Goal: Task Accomplishment & Management: Manage account settings

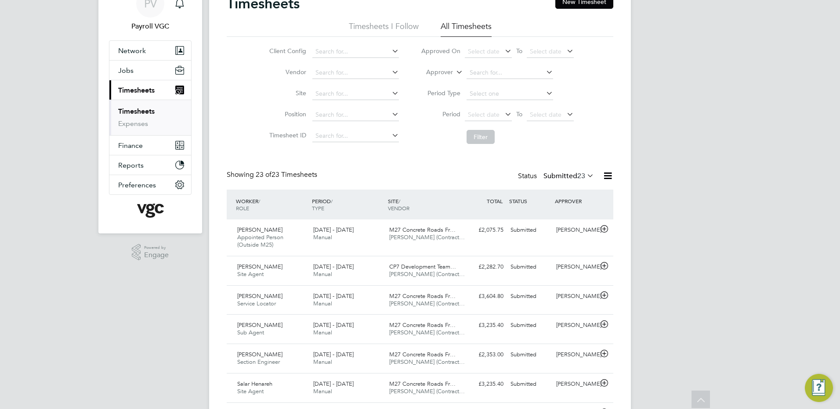
click at [608, 174] on icon at bounding box center [607, 175] width 11 height 11
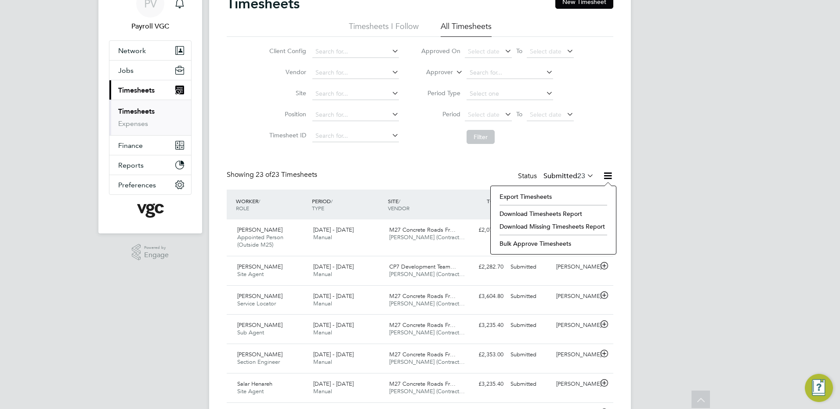
click at [572, 195] on li "Export Timesheets" at bounding box center [553, 197] width 116 height 12
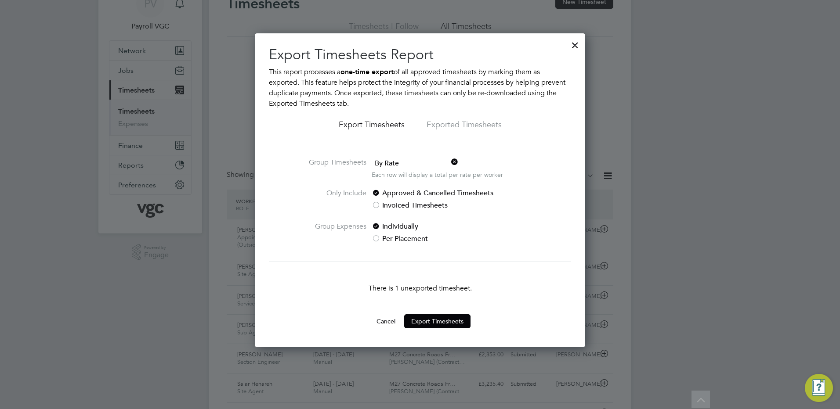
click at [409, 162] on span "By Rate" at bounding box center [415, 163] width 87 height 13
click at [403, 185] on li "By Date" at bounding box center [414, 187] width 87 height 11
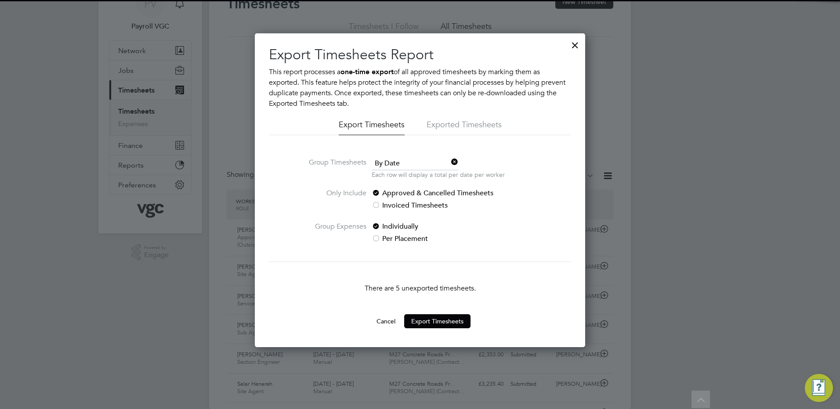
click at [383, 326] on button "Cancel" at bounding box center [385, 322] width 33 height 14
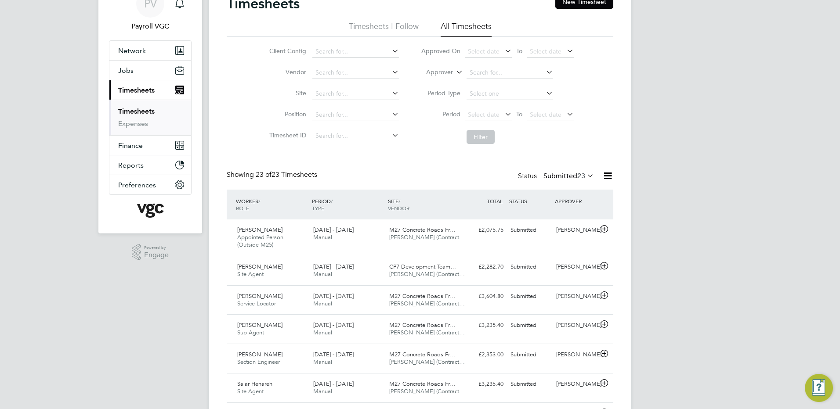
click at [442, 74] on label "Approver" at bounding box center [433, 72] width 40 height 9
click at [440, 85] on li "Worker" at bounding box center [430, 82] width 43 height 11
click at [489, 72] on input at bounding box center [510, 73] width 87 height 12
click at [522, 82] on b "W" at bounding box center [525, 84] width 6 height 7
type input "[PERSON_NAME]"
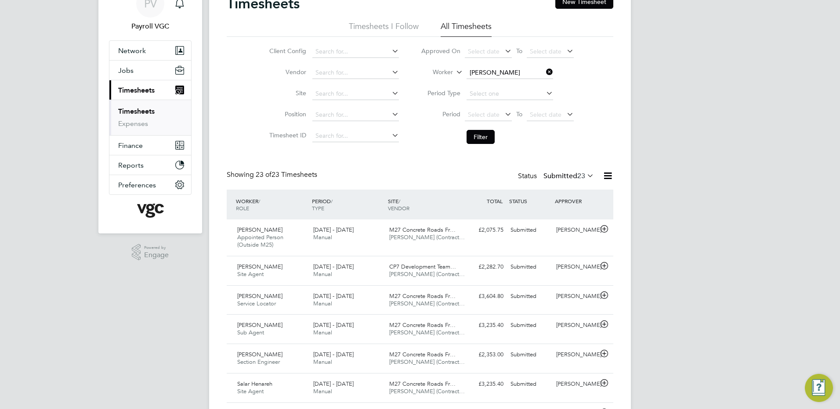
click at [476, 129] on li "Filter" at bounding box center [497, 137] width 175 height 23
click at [477, 134] on button "Filter" at bounding box center [481, 137] width 28 height 14
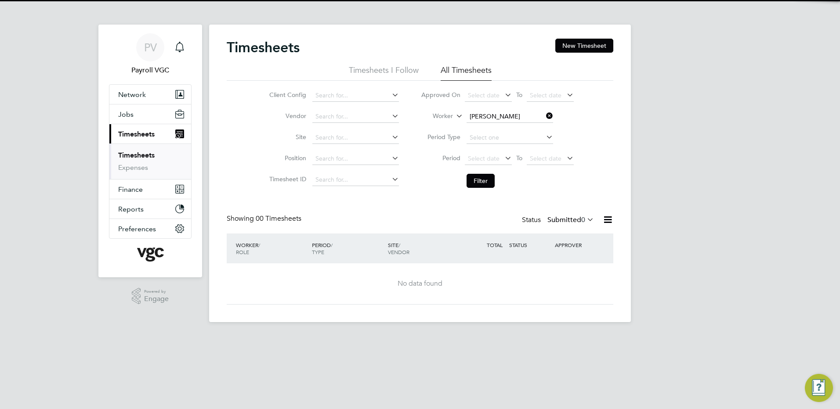
click at [563, 214] on div "Status Submitted 0" at bounding box center [559, 220] width 74 height 12
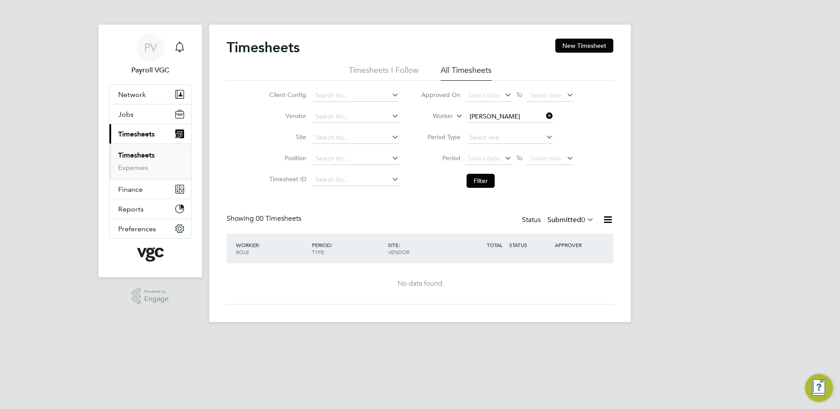
click at [576, 225] on div "Status Submitted 0" at bounding box center [559, 220] width 74 height 12
click at [575, 221] on label "Submitted 0" at bounding box center [570, 220] width 47 height 9
click at [577, 274] on li "Approved" at bounding box center [569, 273] width 40 height 12
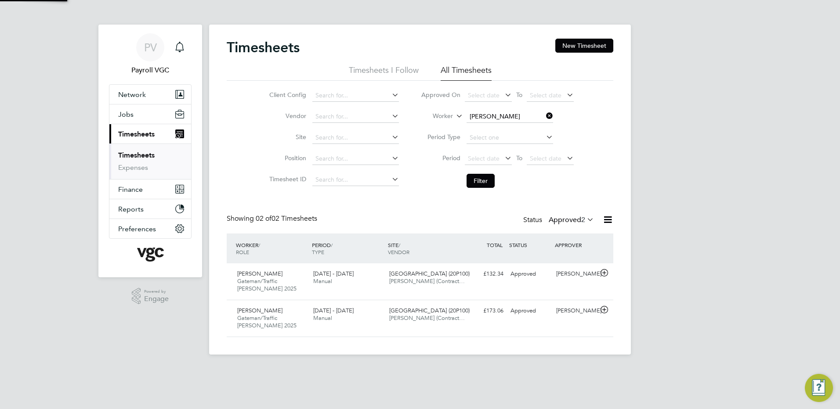
scroll to position [22, 76]
click at [132, 156] on link "Timesheets" at bounding box center [136, 155] width 36 height 8
click at [134, 153] on link "Timesheets" at bounding box center [136, 155] width 36 height 8
click at [130, 133] on span "Timesheets" at bounding box center [136, 134] width 36 height 8
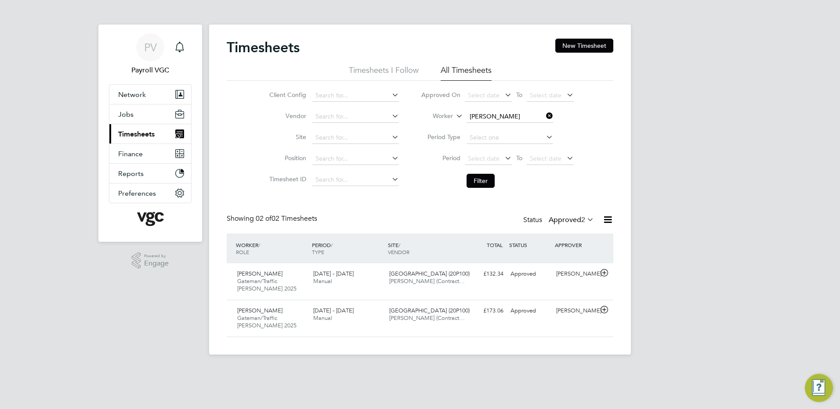
click at [130, 133] on span "Timesheets" at bounding box center [136, 134] width 36 height 8
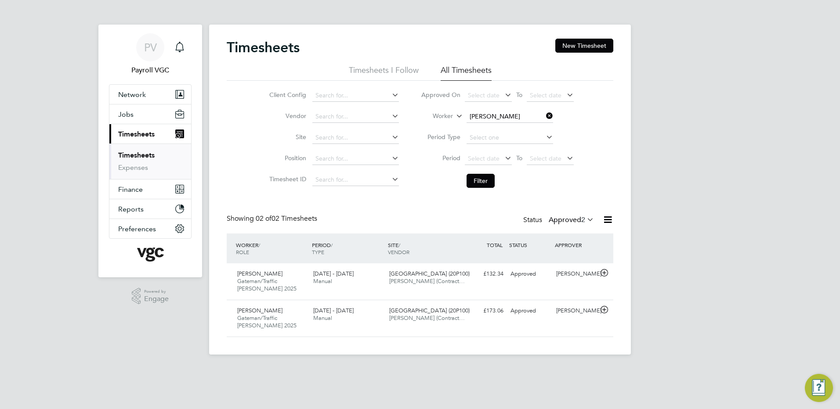
click at [544, 117] on icon at bounding box center [544, 116] width 0 height 12
click at [476, 178] on button "Filter" at bounding box center [481, 181] width 28 height 14
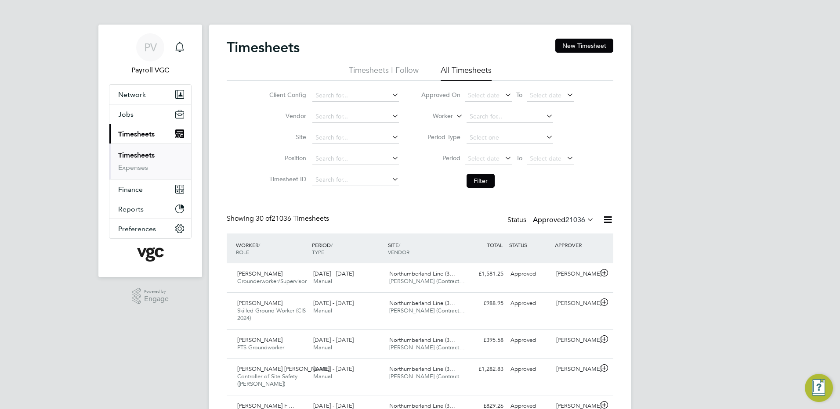
click at [558, 219] on label "Approved 21036" at bounding box center [563, 220] width 61 height 9
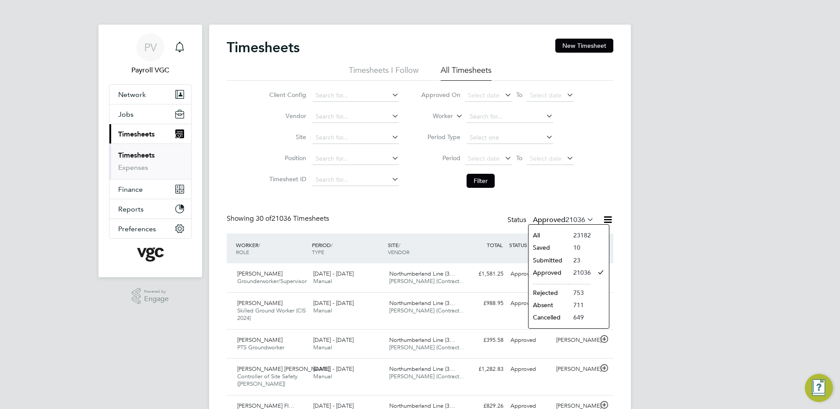
click at [557, 253] on li "Saved" at bounding box center [549, 248] width 40 height 12
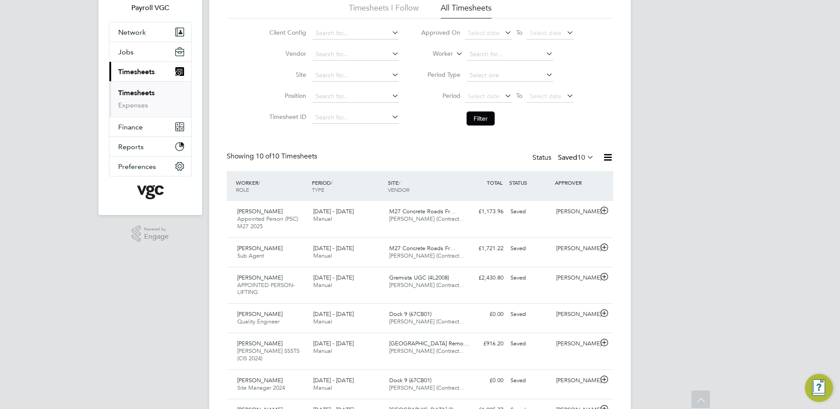
click at [569, 155] on label "Saved 10" at bounding box center [576, 157] width 36 height 9
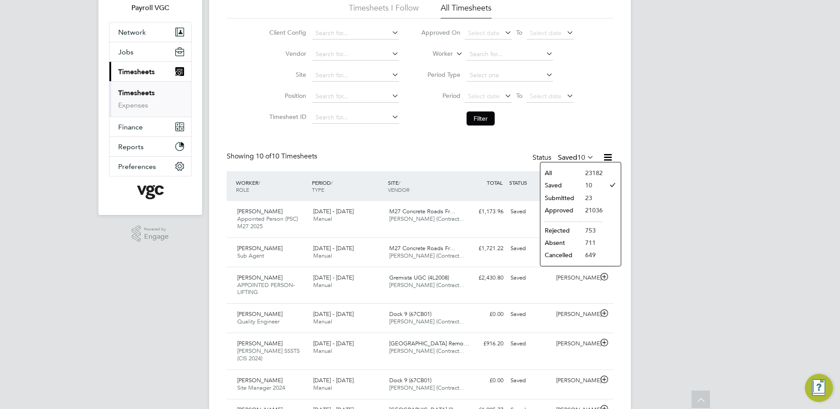
click at [562, 196] on li "Submitted" at bounding box center [560, 198] width 40 height 12
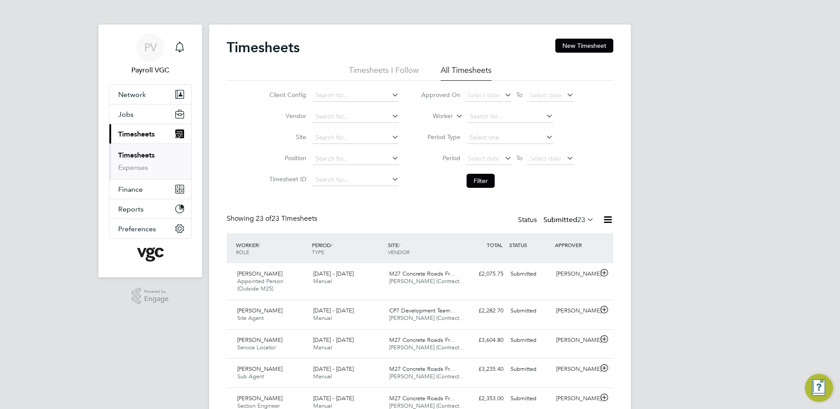
click at [604, 217] on icon at bounding box center [607, 219] width 11 height 11
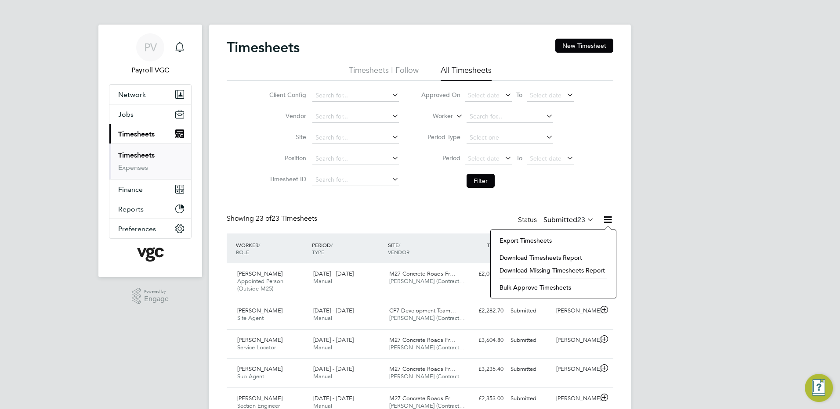
click at [559, 240] on li "Export Timesheets" at bounding box center [553, 241] width 116 height 12
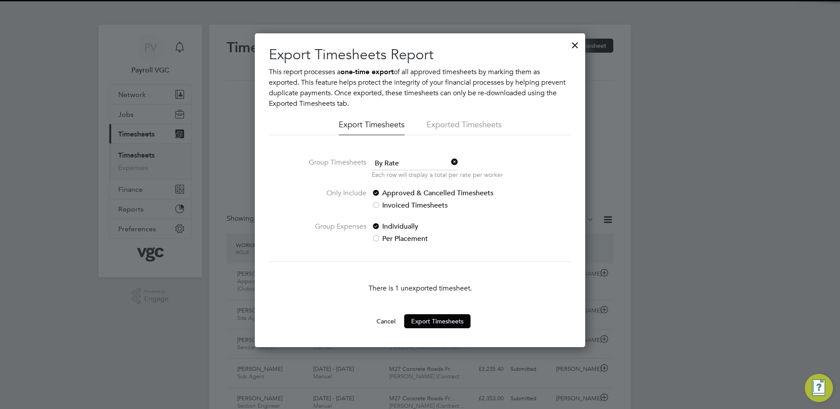
click at [387, 171] on p "Each row will display a total per rate per worker" at bounding box center [437, 174] width 131 height 9
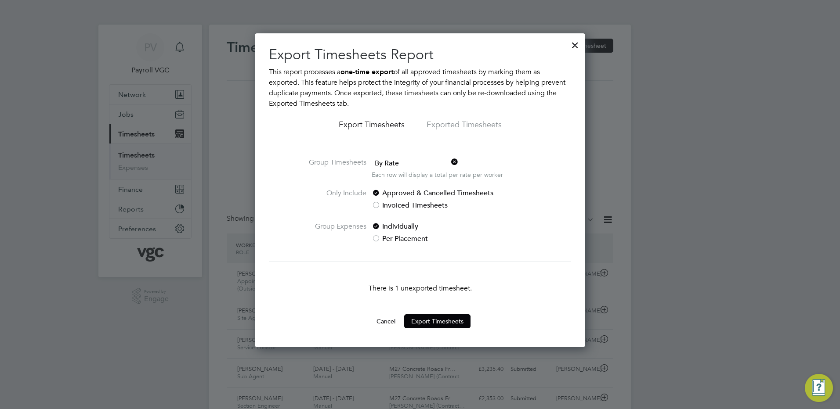
click at [391, 166] on span "By Rate" at bounding box center [415, 163] width 87 height 13
click at [395, 194] on li "For Payroll" at bounding box center [414, 198] width 87 height 11
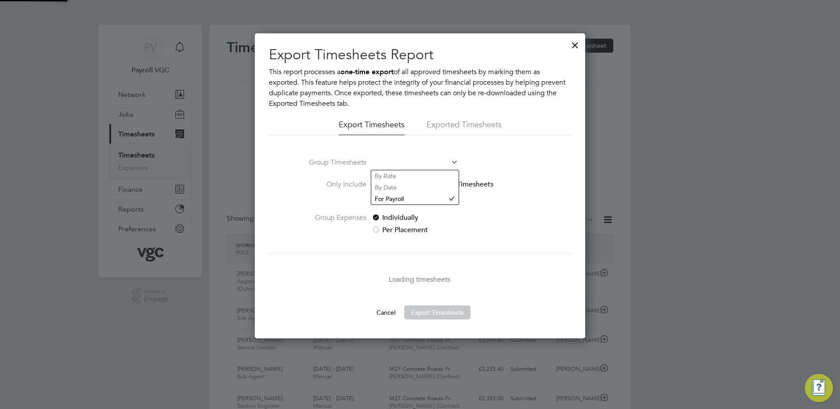
click at [398, 164] on span at bounding box center [415, 163] width 87 height 13
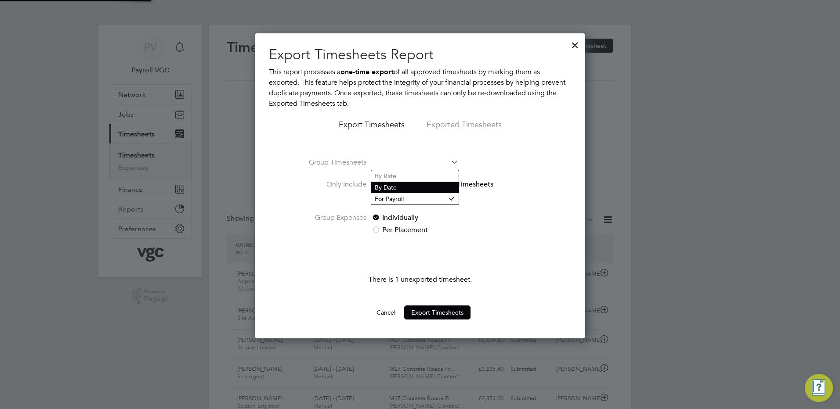
click at [398, 183] on li "By Date" at bounding box center [414, 187] width 87 height 11
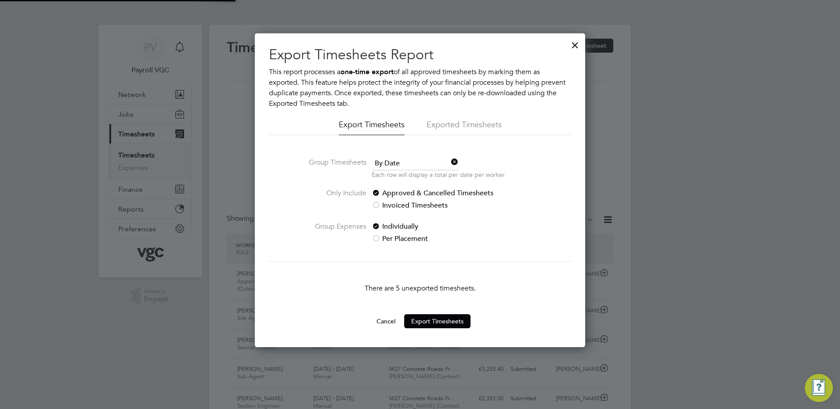
click at [385, 320] on button "Cancel" at bounding box center [385, 322] width 33 height 14
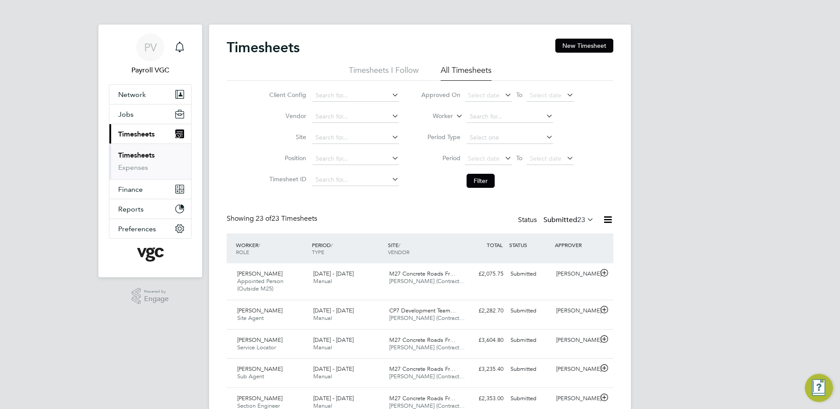
click at [553, 217] on label "Submitted 23" at bounding box center [568, 220] width 51 height 9
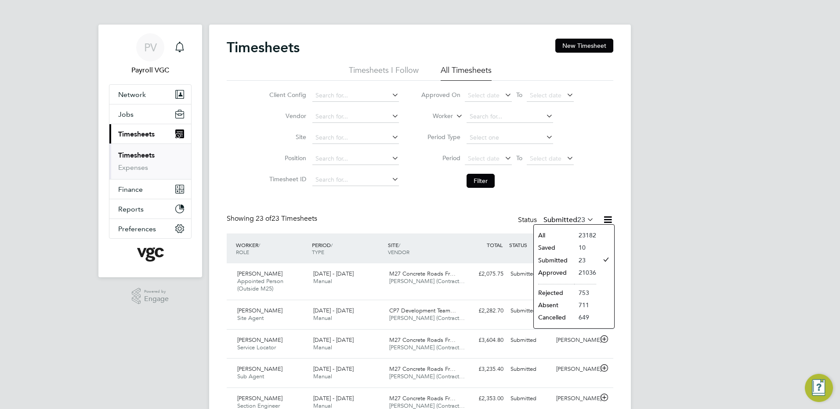
click at [561, 273] on li "Approved" at bounding box center [554, 273] width 40 height 12
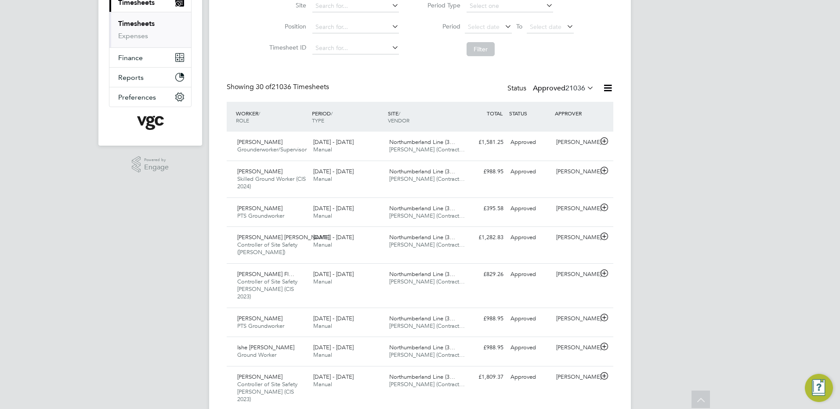
click at [563, 86] on label "Approved 21036" at bounding box center [563, 88] width 61 height 9
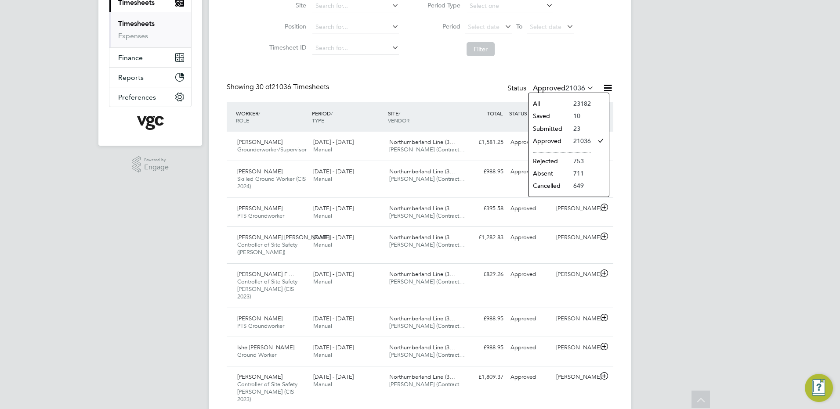
click at [558, 128] on li "Submitted" at bounding box center [549, 129] width 40 height 12
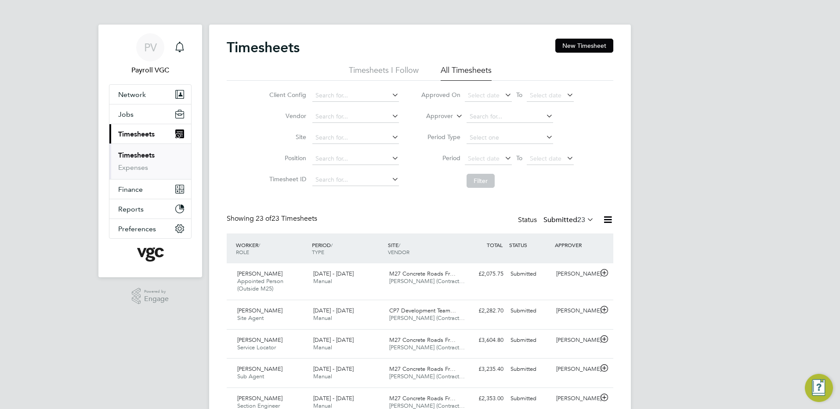
click at [453, 112] on li "Approver" at bounding box center [497, 116] width 175 height 21
click at [429, 127] on li "Worker" at bounding box center [430, 126] width 43 height 11
click at [486, 116] on input at bounding box center [510, 117] width 87 height 12
click at [492, 126] on li "Mohit Sharma" at bounding box center [509, 129] width 87 height 12
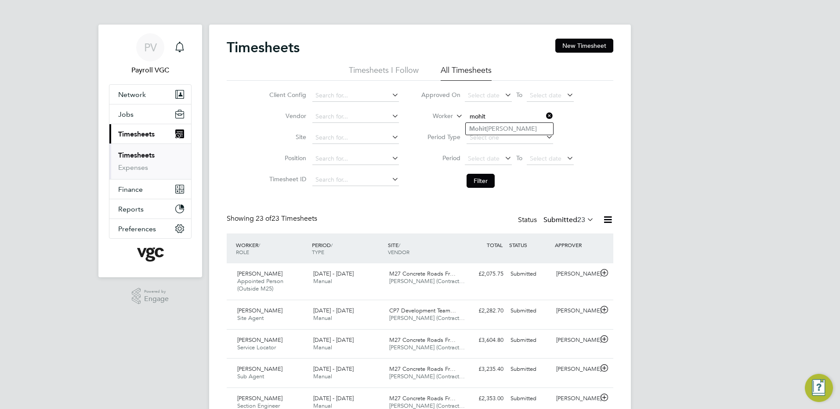
type input "Mohit Sharma"
click at [482, 178] on button "Filter" at bounding box center [481, 181] width 28 height 14
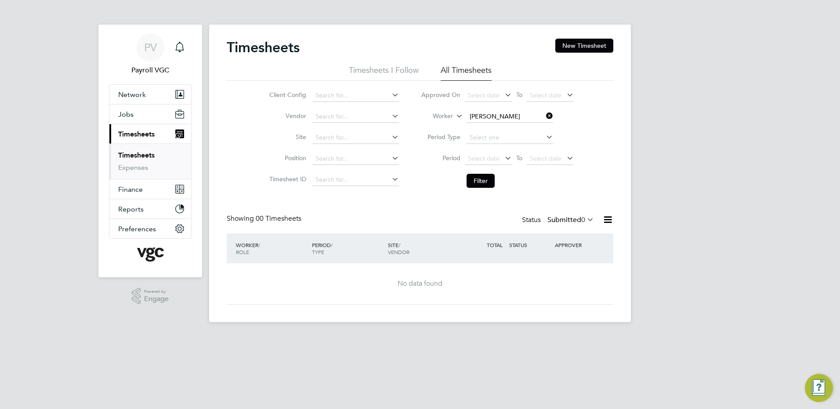
click at [562, 218] on label "Submitted 0" at bounding box center [570, 220] width 47 height 9
click at [575, 270] on li "Approved" at bounding box center [569, 273] width 40 height 12
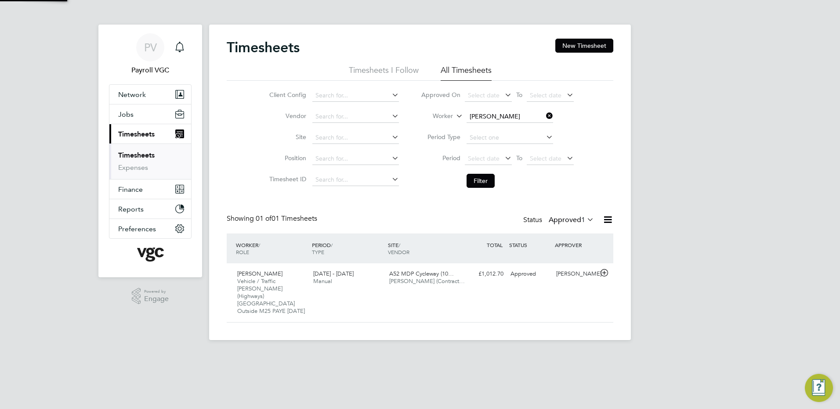
scroll to position [22, 76]
click at [501, 290] on div "Mohit Sharma Vehicle / Traffic Marshall (Highways) England Outside M25 PAYE Jun…" at bounding box center [420, 293] width 387 height 58
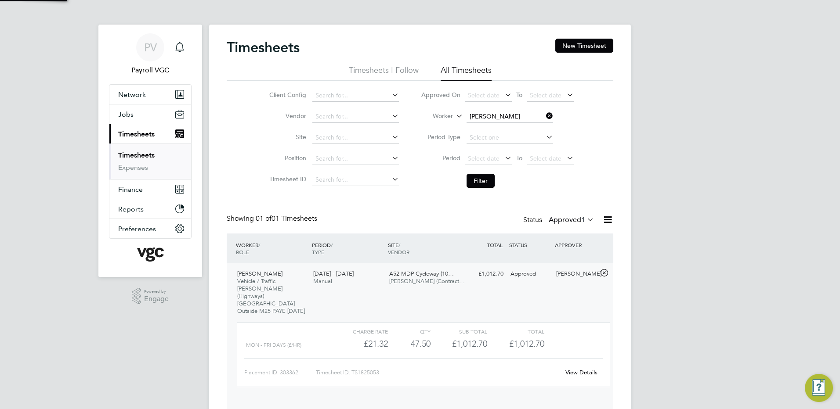
scroll to position [15, 86]
click at [584, 369] on link "View Details" at bounding box center [581, 372] width 32 height 7
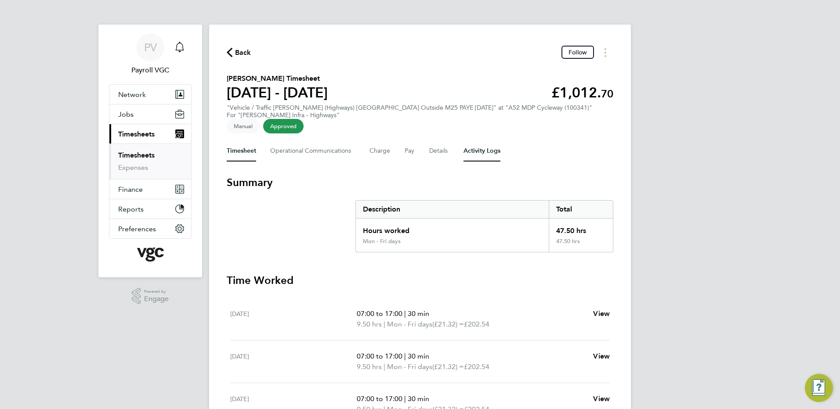
click at [474, 148] on Logs-tab "Activity Logs" at bounding box center [481, 151] width 37 height 21
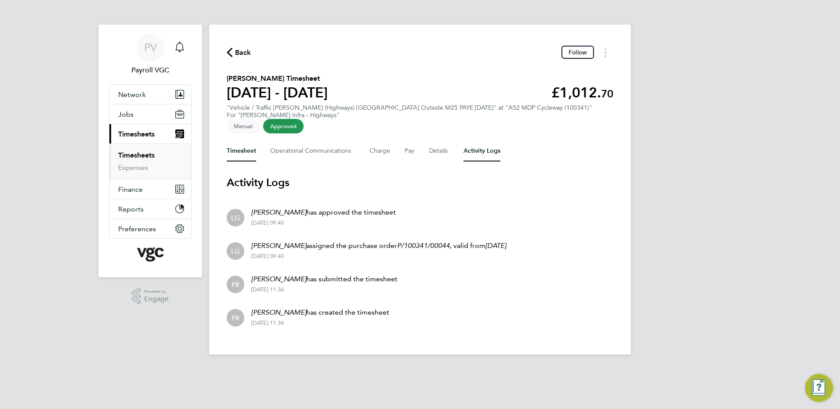
click at [242, 142] on button "Timesheet" at bounding box center [241, 151] width 29 height 21
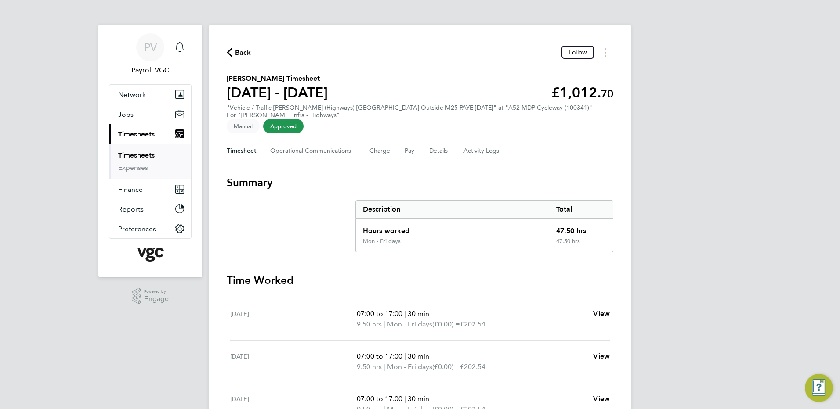
click at [242, 53] on span "Back" at bounding box center [243, 52] width 16 height 11
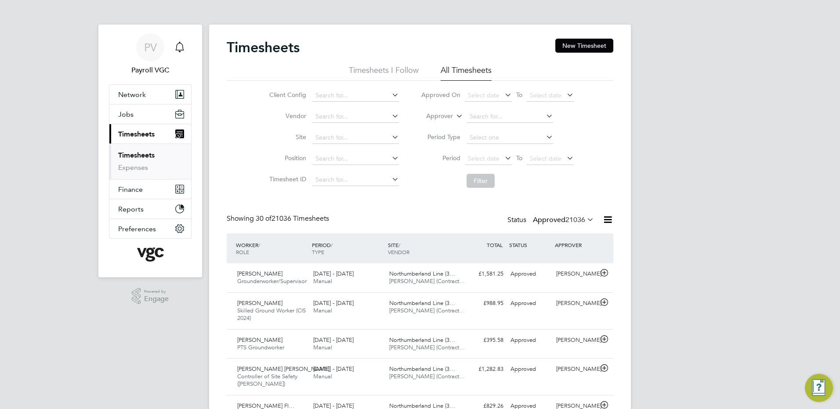
click at [612, 217] on icon at bounding box center [607, 219] width 11 height 11
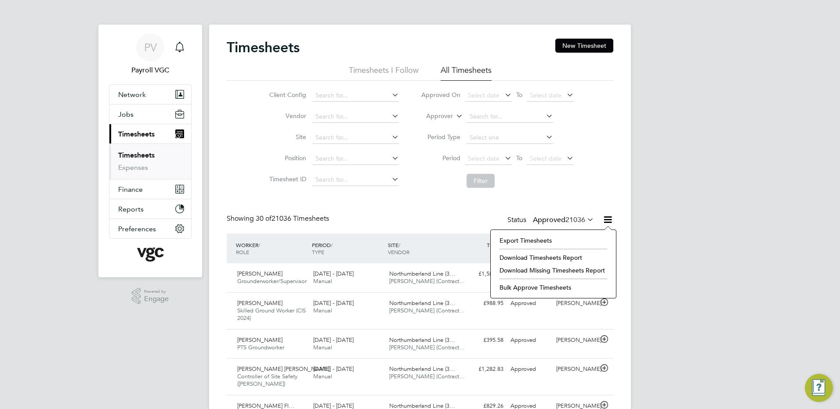
click at [562, 237] on li "Export Timesheets" at bounding box center [553, 241] width 116 height 12
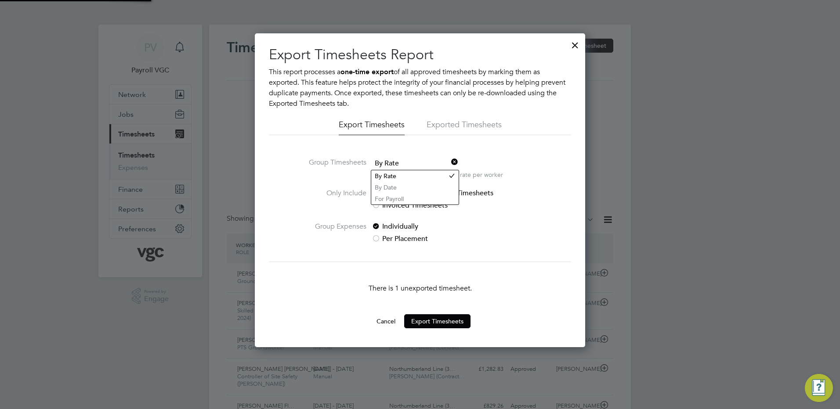
click at [385, 161] on span "By Rate" at bounding box center [415, 163] width 87 height 13
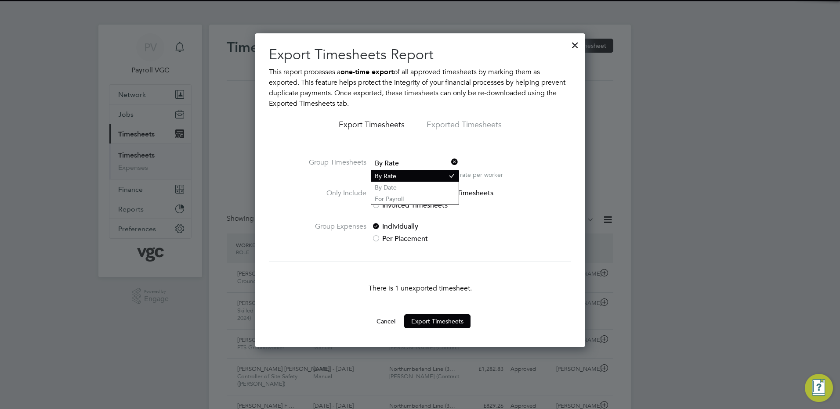
click at [388, 181] on li "By Rate" at bounding box center [414, 175] width 87 height 11
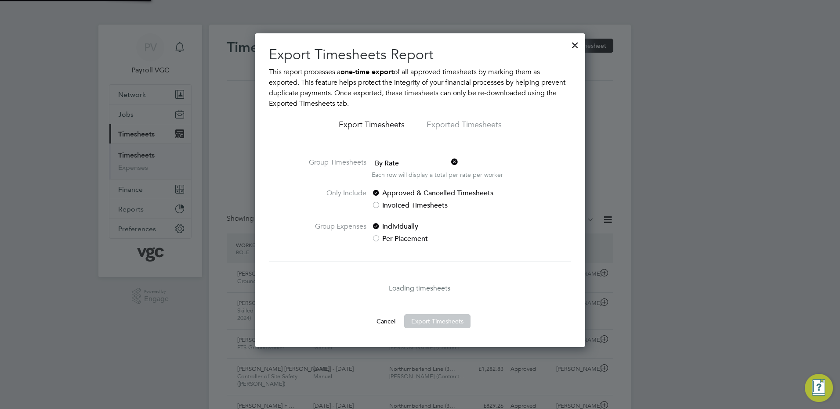
click at [399, 158] on span "By Rate" at bounding box center [415, 163] width 87 height 13
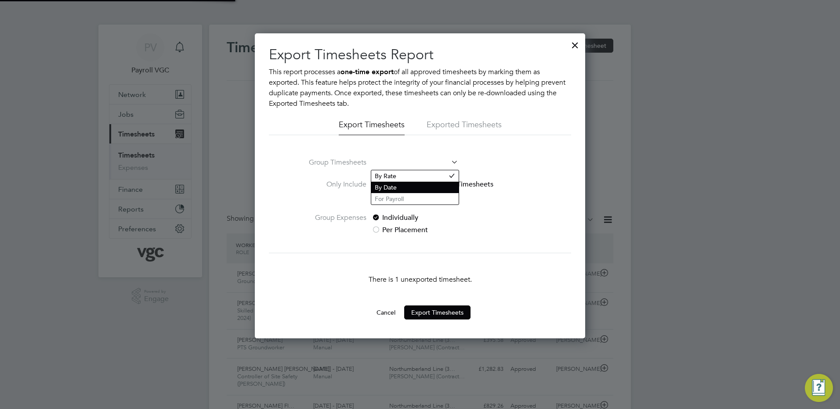
click at [390, 185] on li "By Date" at bounding box center [414, 187] width 87 height 11
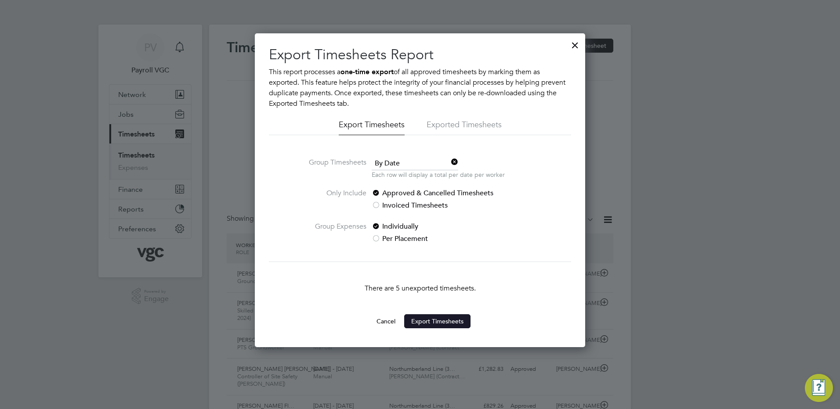
click at [425, 324] on button "Export Timesheets" at bounding box center [437, 322] width 66 height 14
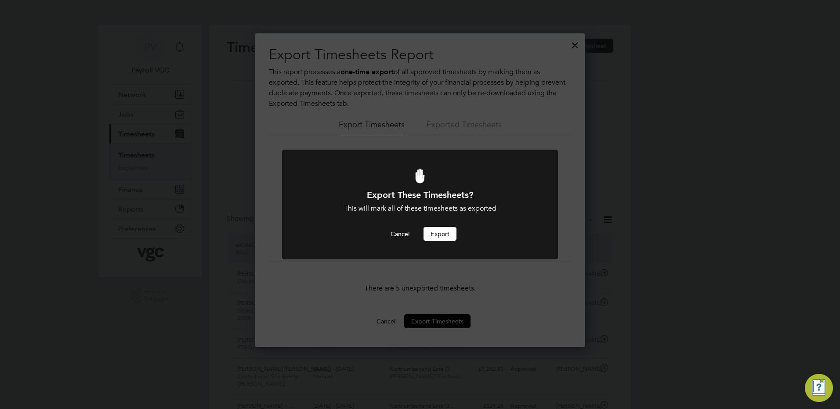
click at [443, 226] on div "Export These Timesheets? This will mark all of these timesheets as exported Can…" at bounding box center [420, 215] width 228 height 52
click at [442, 230] on button "Export" at bounding box center [440, 234] width 33 height 14
